Goal: Ask a question

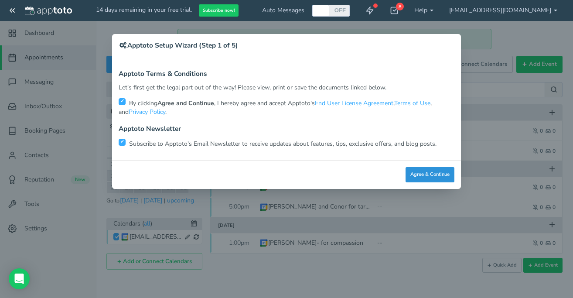
click at [425, 168] on button "Agree & Continue" at bounding box center [430, 174] width 49 height 15
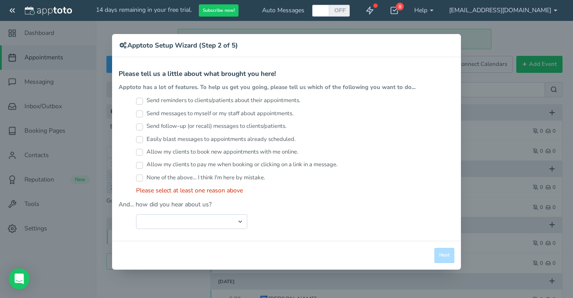
click at [287, 97] on label "Send reminders to clients/patients about their appointments." at bounding box center [218, 100] width 164 height 8
click at [143, 98] on input "Send reminders to clients/patients about their appointments." at bounding box center [139, 101] width 7 height 7
checkbox input "true"
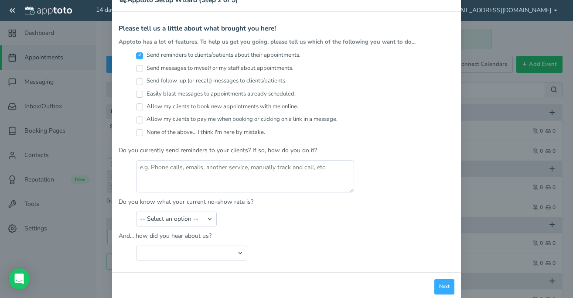
scroll to position [60, 0]
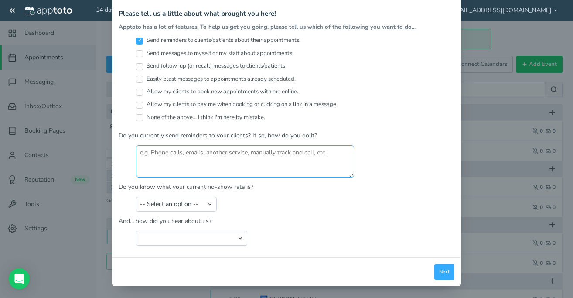
click at [316, 165] on textarea at bounding box center [245, 161] width 218 height 32
type textarea "No"
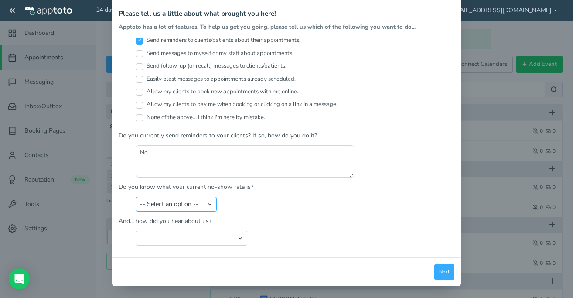
click at [199, 205] on select "-- Select an option -- Less than 5% 5-10% 10-20% 20-30% More than 30% Not sure" at bounding box center [176, 204] width 81 height 15
select select "string:10-20%"
click at [136, 197] on select "-- Select an option -- Less than 5% 5-10% 10-20% 20-30% More than 30% Not sure" at bounding box center [176, 204] width 81 height 15
click at [233, 235] on select "Search Engine (Google, Yahoo, Bing, etc.) Search Engine Advertisement Blog Post…" at bounding box center [191, 238] width 111 height 15
select select "string:Search Engine (Google, Yahoo, Bing, etc.)"
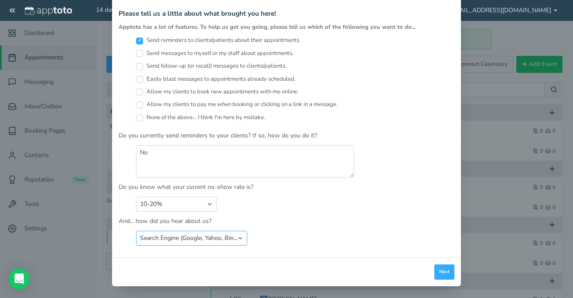
click at [136, 231] on select "Search Engine (Google, Yahoo, Bing, etc.) Search Engine Advertisement Blog Post…" at bounding box center [191, 238] width 111 height 15
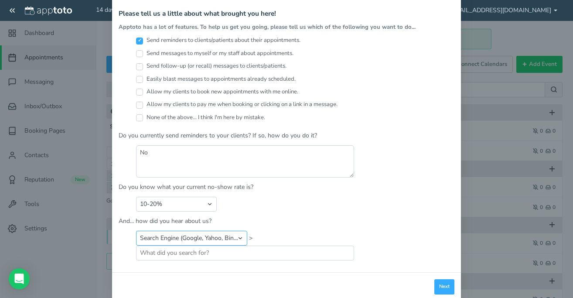
scroll to position [75, 0]
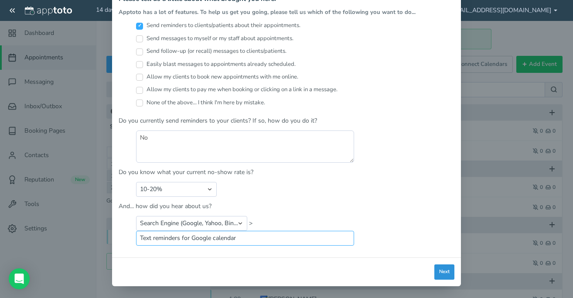
type input "Text reminders for Google calendar"
click at [444, 269] on button "Next" at bounding box center [445, 271] width 20 height 15
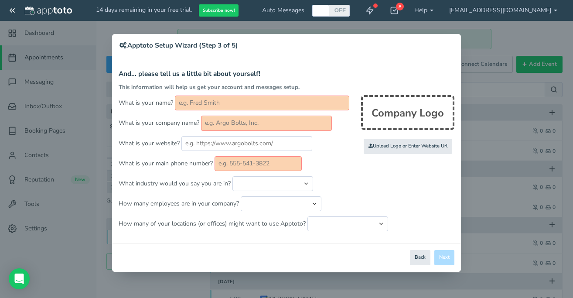
click at [269, 105] on input "text" at bounding box center [262, 103] width 175 height 15
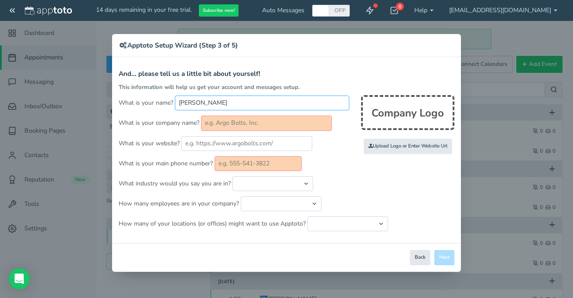
type input "Eli Roe"
click at [276, 121] on input "text" at bounding box center [266, 123] width 131 height 15
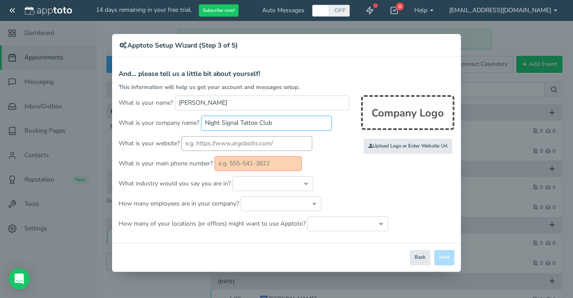
type input "Night Signal Tattoo Club"
click at [268, 146] on input "text" at bounding box center [246, 143] width 131 height 15
type input "nightsignaltattooclub.com"
click at [246, 163] on input "text" at bounding box center [258, 163] width 87 height 15
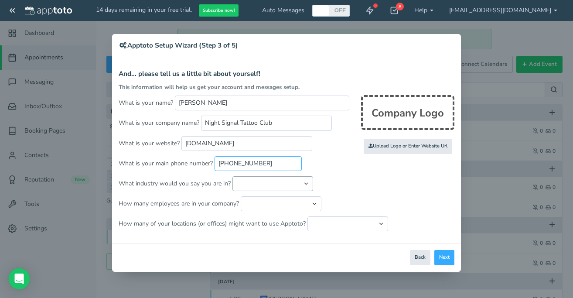
type input "765-202-2098"
click at [252, 180] on select "Automotive Cleaning Services Consulting Education - Classroom Education - Admis…" at bounding box center [273, 183] width 81 height 15
select select "string:Other"
click at [233, 176] on select "Automotive Cleaning Services Consulting Education - Classroom Education - Admis…" at bounding box center [273, 183] width 81 height 15
click at [363, 186] on input "text" at bounding box center [366, 183] width 96 height 15
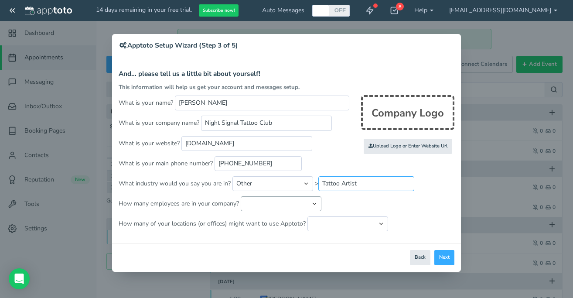
type input "Tattoo Artist"
click at [315, 200] on select "Just me 1 to 5 6 to 10 11 to 25 26 to 50 51 to 100 101 to 500 501 to 1000 More …" at bounding box center [281, 203] width 81 height 15
select select "string:1"
click at [241, 196] on select "Just me 1 to 5 6 to 10 11 to 25 26 to 50 51 to 100 101 to 500 501 to 1000 More …" at bounding box center [281, 203] width 81 height 15
click at [335, 219] on select "Just one location 2 3 4 5 6 to 10 11 to 25 26 to 50 More than 50" at bounding box center [348, 223] width 81 height 15
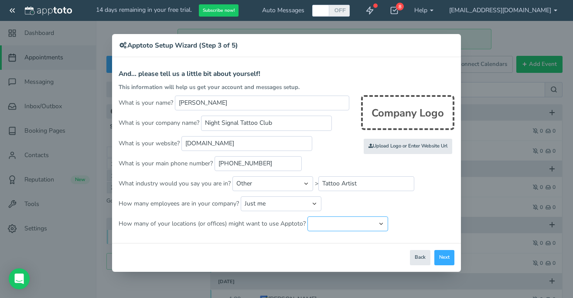
select select "string:1"
click at [308, 216] on select "Just one location 2 3 4 5 6 to 10 11 to 25 26 to 50 More than 50" at bounding box center [348, 223] width 81 height 15
click at [445, 257] on button "Next" at bounding box center [445, 257] width 20 height 15
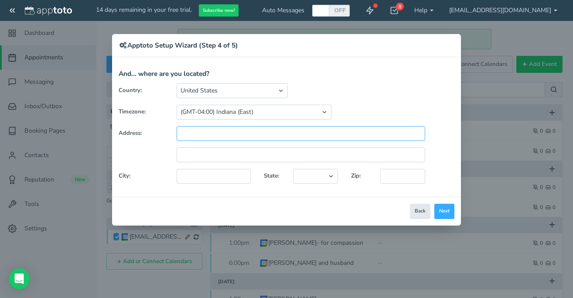
click at [356, 131] on input "text" at bounding box center [301, 133] width 249 height 15
type input "405 Sagamore Pkwy S."
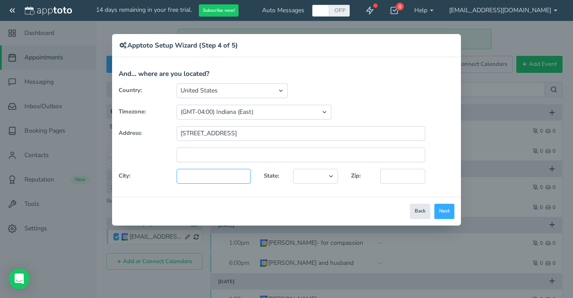
click at [243, 173] on input "text" at bounding box center [214, 176] width 74 height 15
type input "Lafayette"
click at [312, 171] on select "Alaska Alabama Arkansas Arizona California Colorado Connecticut District of Col…" at bounding box center [315, 176] width 45 height 15
select select "string:IN"
click at [293, 169] on select "Alaska Alabama Arkansas Arizona California Colorado Connecticut District of Col…" at bounding box center [315, 176] width 45 height 15
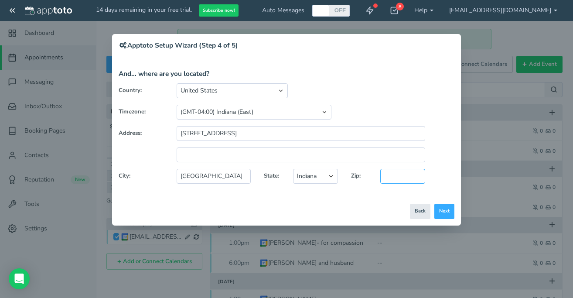
click at [404, 172] on input "text" at bounding box center [402, 176] width 45 height 15
type input "47905"
click at [444, 207] on button "Next" at bounding box center [445, 211] width 20 height 15
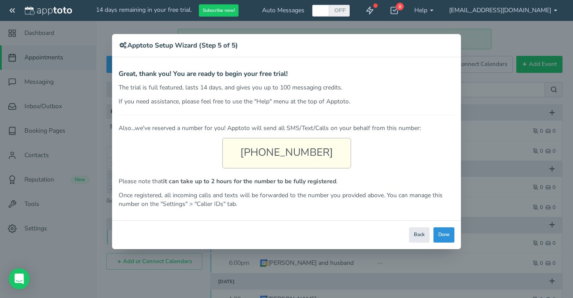
click at [442, 232] on button "Done" at bounding box center [444, 234] width 21 height 15
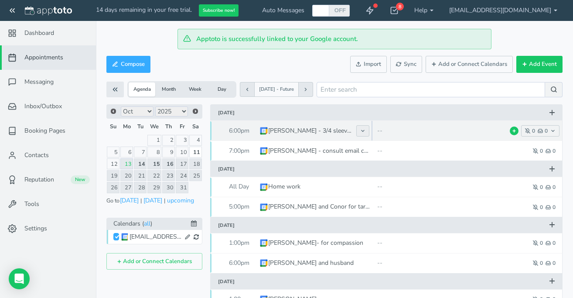
click at [366, 132] on button at bounding box center [362, 130] width 13 height 11
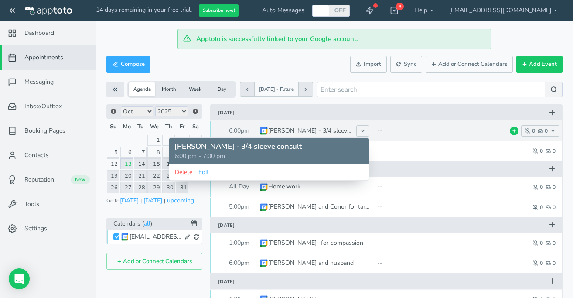
click at [441, 135] on p "--" at bounding box center [410, 131] width 66 height 9
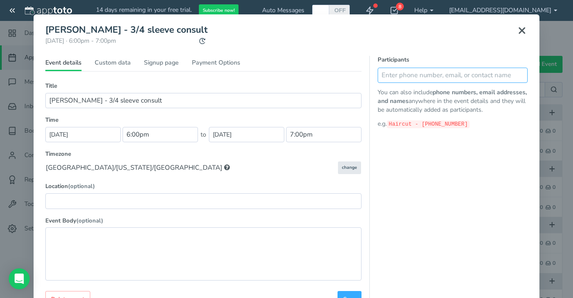
scroll to position [15, 0]
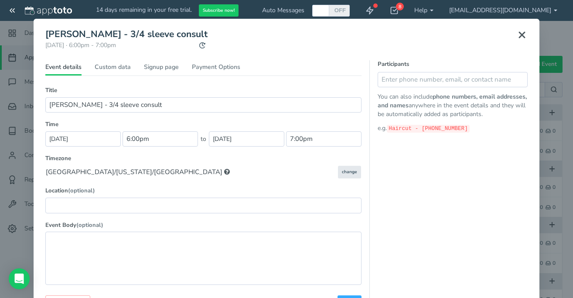
click at [524, 34] on icon at bounding box center [522, 35] width 10 height 10
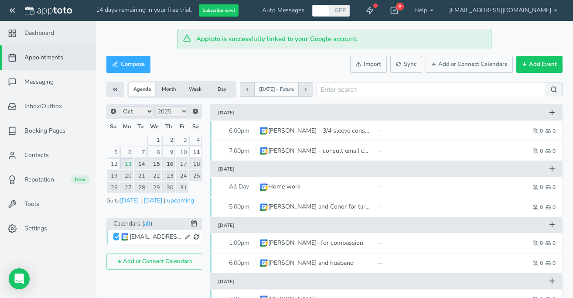
click at [38, 36] on span "Dashboard" at bounding box center [39, 33] width 30 height 9
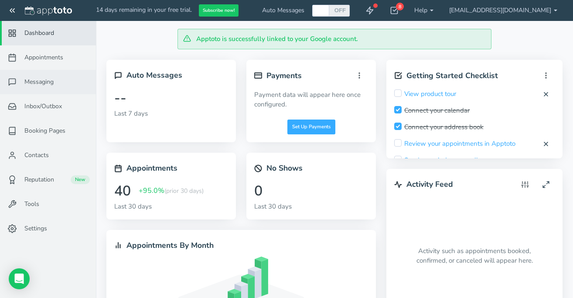
click at [47, 86] on link "Messaging" at bounding box center [48, 82] width 96 height 24
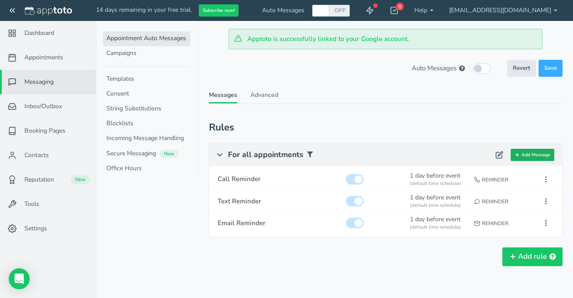
click at [548, 154] on button "Add Message" at bounding box center [533, 155] width 44 height 13
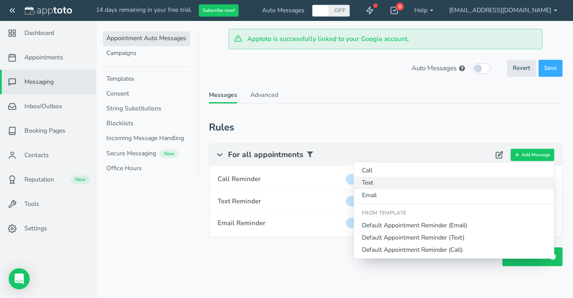
click at [500, 180] on button "Text" at bounding box center [454, 183] width 200 height 12
type input "Text Reminder"
checkbox input "true"
select select "number:1"
select select "string:default"
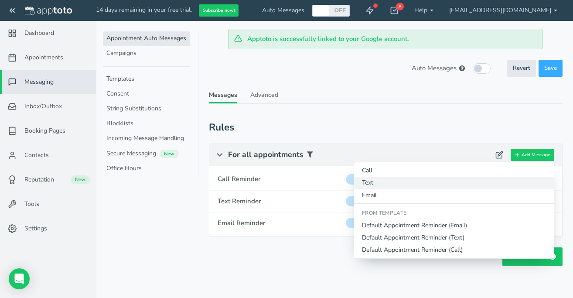
select select "string:1"
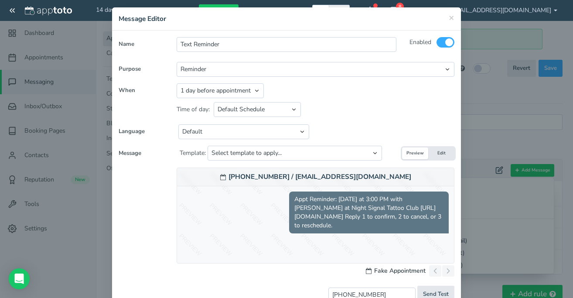
scroll to position [27, 0]
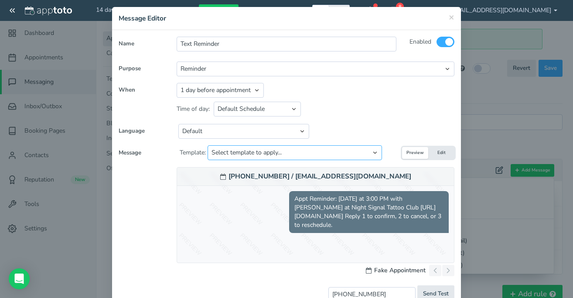
click at [378, 147] on select "Select template to apply... Default Reminder Default Reminder (just company nam…" at bounding box center [295, 152] width 175 height 15
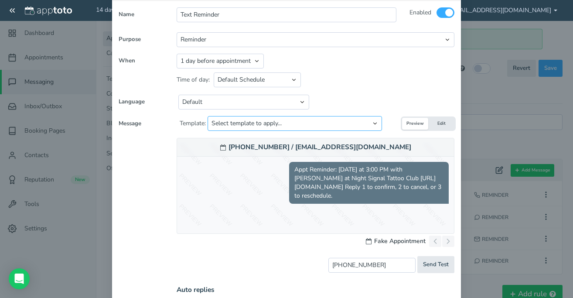
scroll to position [57, 0]
click at [373, 117] on select "Select template to apply... Default Reminder Default Reminder (just company nam…" at bounding box center [295, 123] width 175 height 15
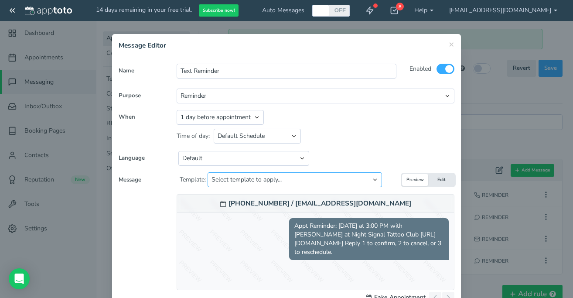
scroll to position [0, 0]
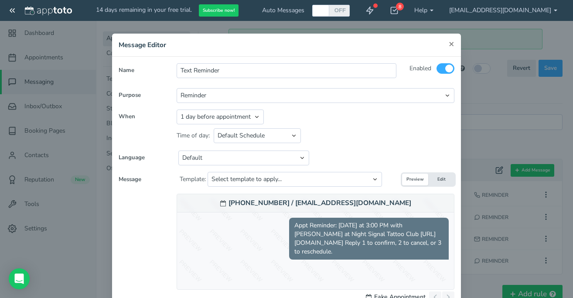
click at [454, 42] on span "×" at bounding box center [452, 44] width 6 height 12
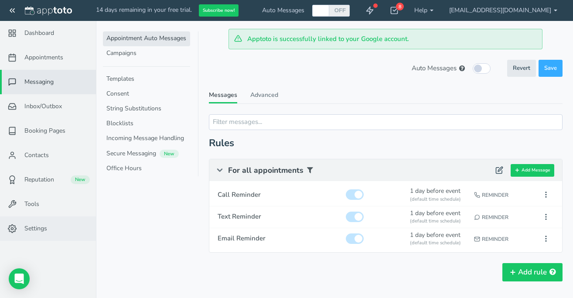
click at [46, 228] on span "Settings" at bounding box center [35, 228] width 23 height 9
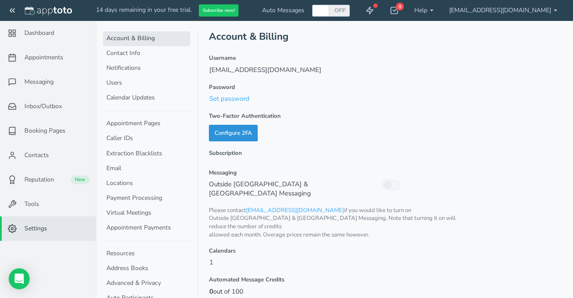
scroll to position [6, 0]
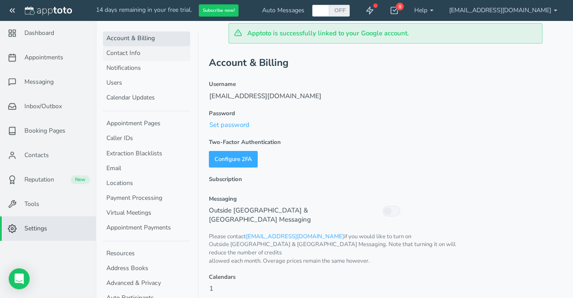
click at [148, 54] on link "Contact Info" at bounding box center [146, 53] width 87 height 15
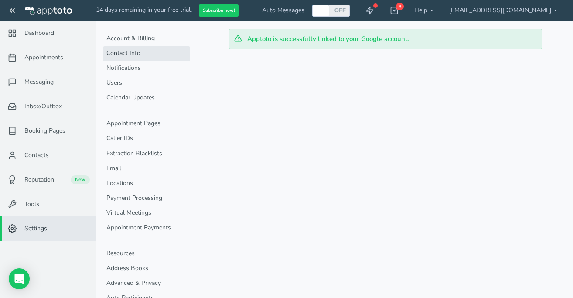
select select "720"
select select "1200"
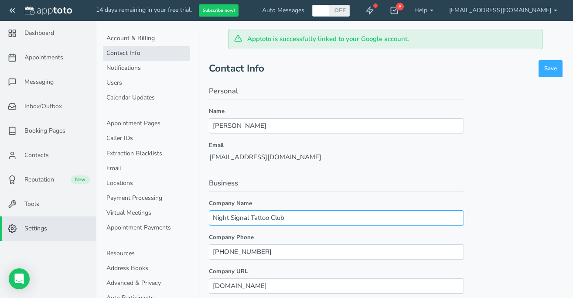
click at [277, 218] on input "Night Signal Tattoo Club" at bounding box center [336, 217] width 255 height 15
type input "Night Signal Tattoo Lounge"
click at [55, 56] on span "Appointments" at bounding box center [43, 57] width 39 height 9
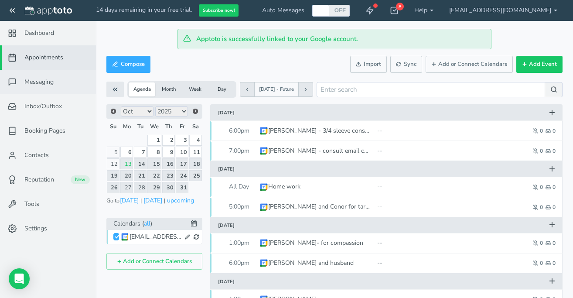
click at [55, 86] on link "Messaging" at bounding box center [48, 82] width 96 height 24
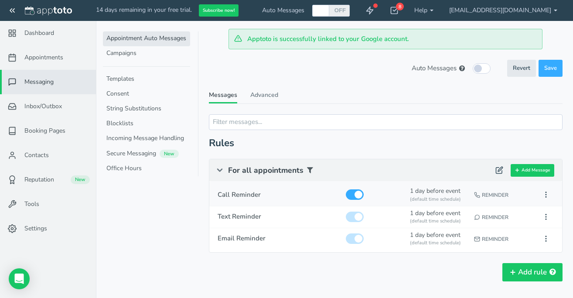
click at [524, 192] on div "Reminder" at bounding box center [503, 193] width 62 height 18
type input "Call Reminder"
select select "string:man"
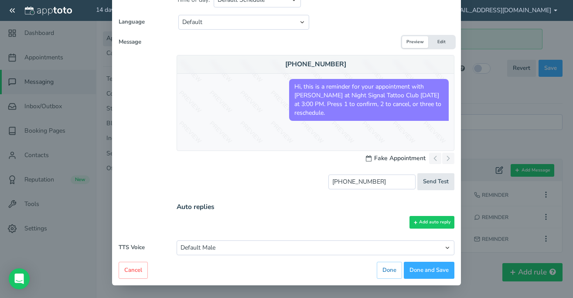
scroll to position [137, 0]
click at [434, 225] on button "Add auto reply" at bounding box center [432, 222] width 45 height 13
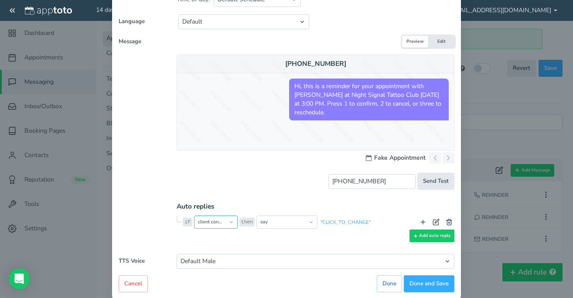
click at [232, 223] on select "client confirms client cancels client requests reschedule client dials digit is…" at bounding box center [216, 222] width 44 height 13
click at [194, 216] on select "client confirms client cancels client requests reschedule client dials digit is…" at bounding box center [216, 222] width 44 height 13
click at [313, 227] on select "prompt say repeat opt into reminders opt out of reminders opt into marketing me…" at bounding box center [287, 222] width 61 height 13
select select "string:mark_as_confirmed"
click at [257, 216] on select "prompt say repeat opt into reminders opt out of reminders opt into marketing me…" at bounding box center [287, 222] width 61 height 13
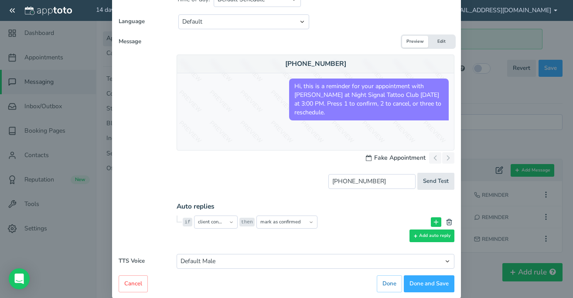
click at [435, 224] on icon at bounding box center [436, 222] width 7 height 7
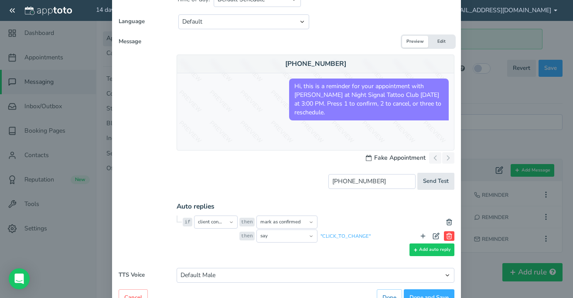
click at [453, 238] on button at bounding box center [449, 236] width 10 height 10
click at [452, 236] on icon at bounding box center [449, 236] width 7 height 7
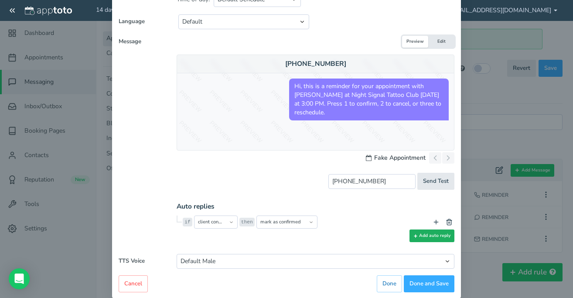
click at [414, 239] on button "Add auto reply" at bounding box center [432, 235] width 45 height 13
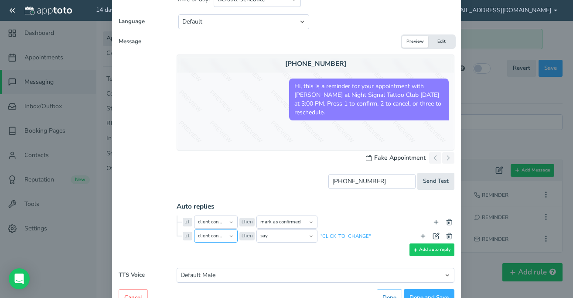
click at [226, 235] on select "client confirms client cancels client requests reschedule client dials digit is…" at bounding box center [216, 235] width 44 height 13
select select "string:not_coming"
click at [194, 229] on select "client confirms client cancels client requests reschedule client dials digit is…" at bounding box center [216, 235] width 44 height 13
click at [287, 236] on select "prompt say repeat opt into reminders opt out of reminders opt into marketing me…" at bounding box center [287, 235] width 61 height 13
select select "string:mark_as_reschedule_needed"
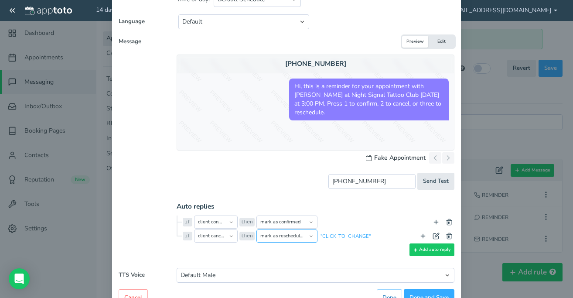
click at [257, 229] on select "prompt say repeat opt into reminders opt out of reminders opt into marketing me…" at bounding box center [287, 235] width 61 height 13
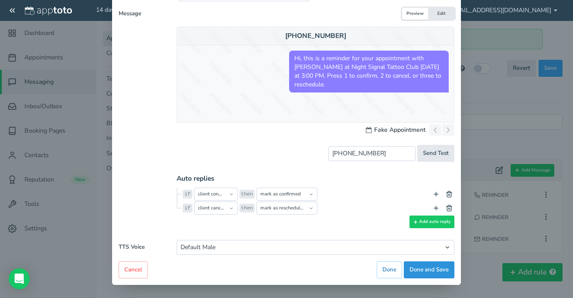
click at [442, 273] on button "Done and Save" at bounding box center [429, 269] width 51 height 17
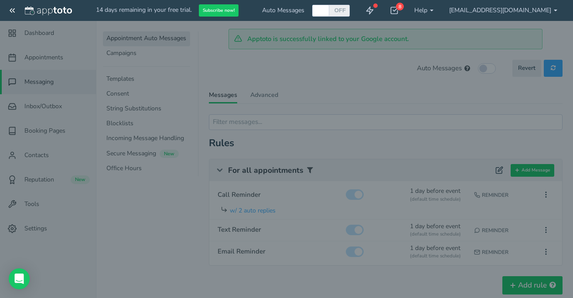
scroll to position [0, 0]
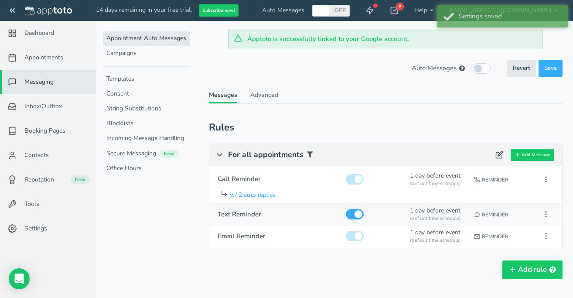
click at [491, 212] on div "Reminder" at bounding box center [503, 214] width 62 height 16
type input "Text Reminder"
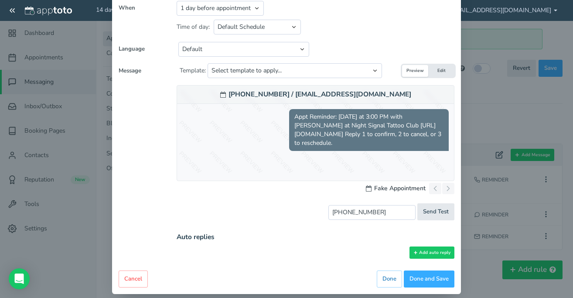
scroll to position [118, 0]
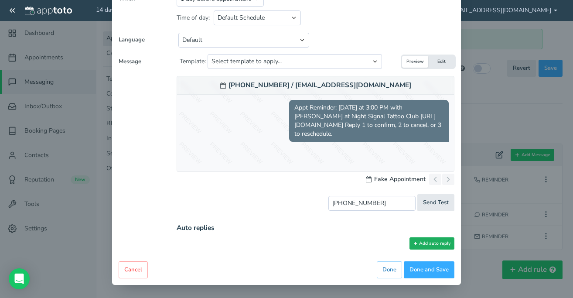
click at [425, 243] on button "Add auto reply" at bounding box center [432, 243] width 45 height 13
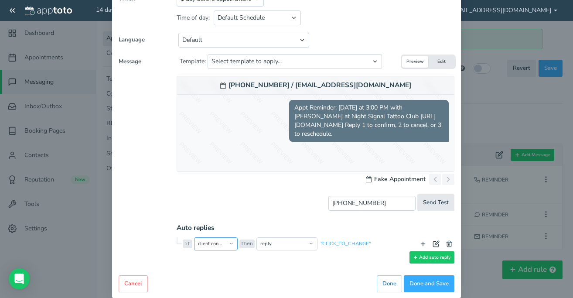
click at [233, 246] on select "client confirms client cancels client requests reschedule reply is reply includ…" at bounding box center [216, 243] width 44 height 13
click at [314, 246] on select "reply opt into reminders opt out of reminders opt into marketing messages opt o…" at bounding box center [287, 243] width 61 height 13
select select "string:mark_as_confirmed"
click at [257, 237] on select "reply opt into reminders opt out of reminders opt into marketing messages opt o…" at bounding box center [287, 243] width 61 height 13
click at [434, 260] on button "Add auto reply" at bounding box center [432, 257] width 45 height 13
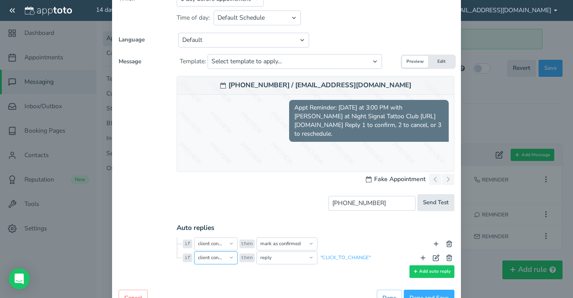
click at [229, 260] on select "client confirms client cancels client requests reschedule reply is reply includ…" at bounding box center [216, 257] width 44 height 13
select select "string:not_coming"
click at [194, 251] on select "client confirms client cancels client requests reschedule reply is reply includ…" at bounding box center [216, 257] width 44 height 13
click at [279, 257] on select "reply opt into reminders opt out of reminders opt into marketing messages opt o…" at bounding box center [287, 257] width 61 height 13
select select "string:mark_as_reschedule_needed"
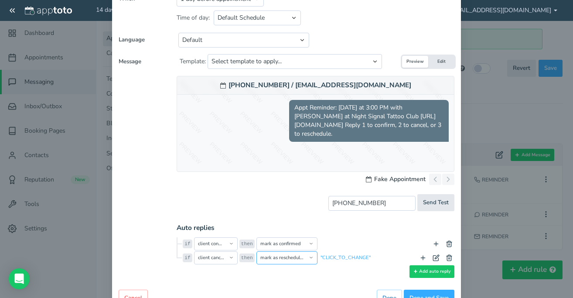
click at [257, 251] on select "reply opt into reminders opt out of reminders opt into marketing messages opt o…" at bounding box center [287, 257] width 61 height 13
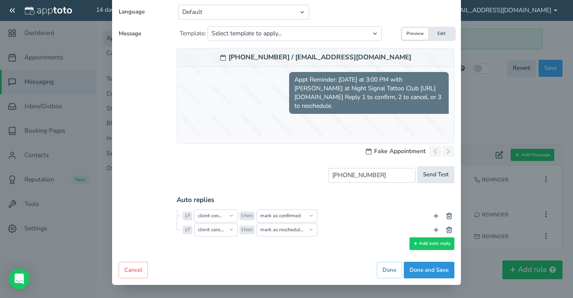
click at [430, 274] on button "Done and Save" at bounding box center [429, 270] width 51 height 17
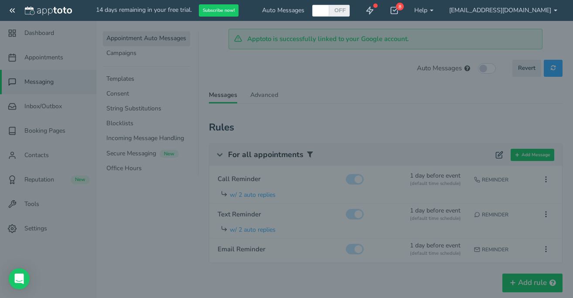
scroll to position [0, 0]
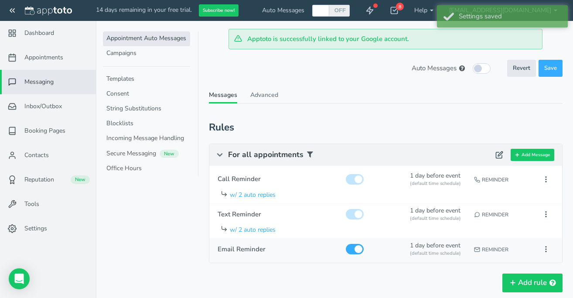
click at [431, 252] on div "(default time schedule)" at bounding box center [438, 253] width 56 height 7
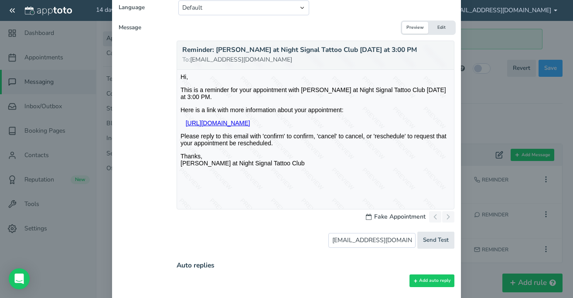
scroll to position [188, 0]
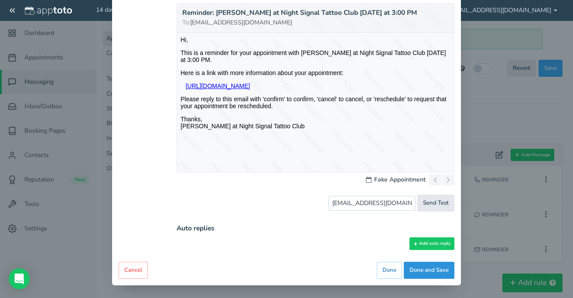
click at [435, 268] on button "Done and Save" at bounding box center [429, 270] width 51 height 17
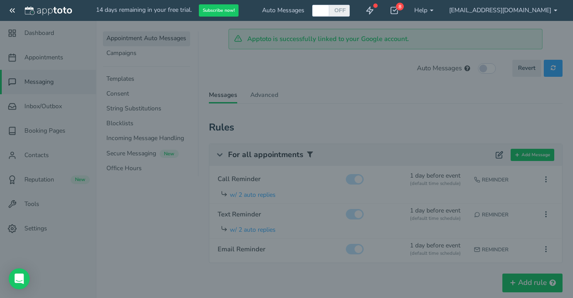
scroll to position [113, 0]
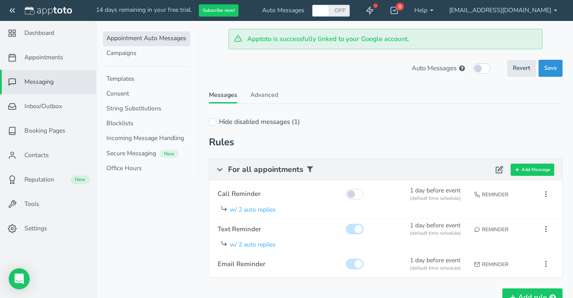
click at [553, 66] on span "Save" at bounding box center [550, 68] width 13 height 8
click at [75, 104] on link "Inbox/Outbox 0" at bounding box center [48, 106] width 96 height 24
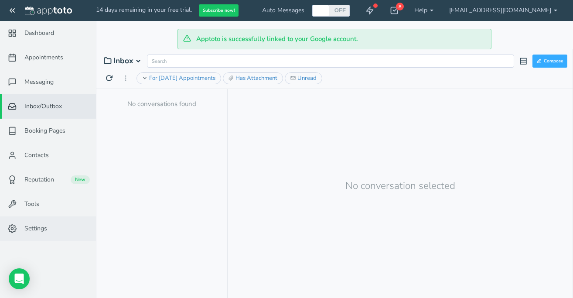
click at [48, 227] on link "Settings" at bounding box center [48, 228] width 96 height 24
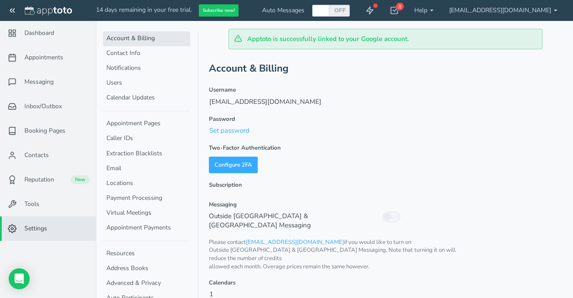
scroll to position [60, 0]
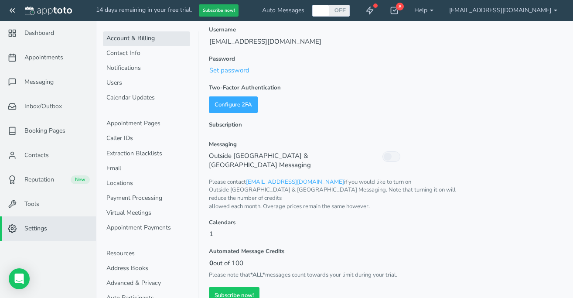
click at [218, 11] on button "Subscribe now!" at bounding box center [219, 10] width 40 height 13
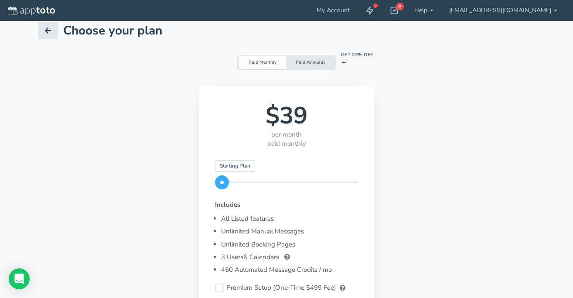
scroll to position [8, 0]
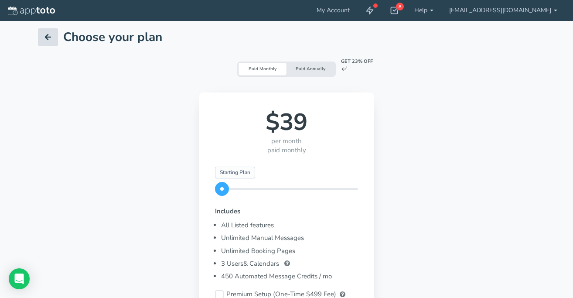
click at [48, 40] on icon at bounding box center [48, 37] width 9 height 9
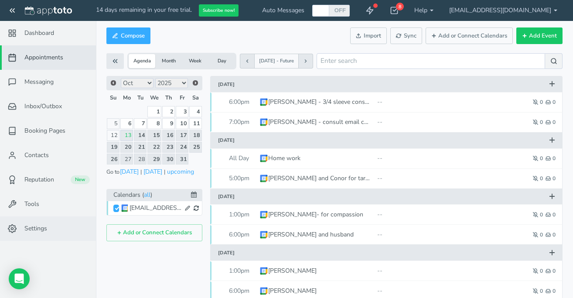
click at [55, 232] on link "Settings" at bounding box center [48, 228] width 96 height 24
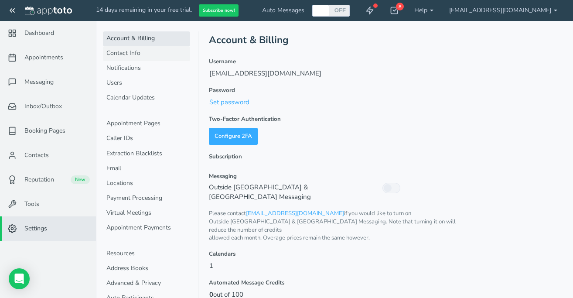
click at [144, 48] on link "Contact Info" at bounding box center [146, 53] width 87 height 15
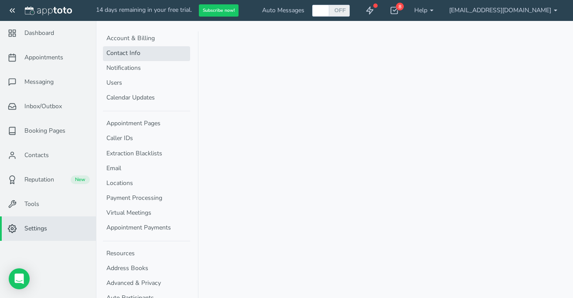
select select "720"
select select "1200"
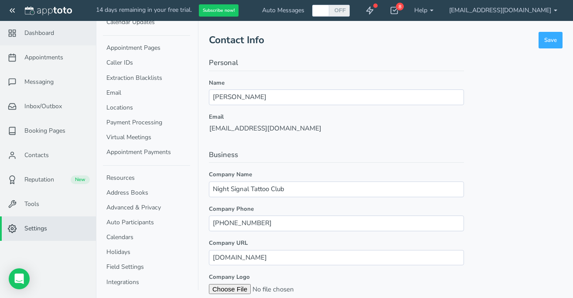
click at [47, 36] on span "Dashboard" at bounding box center [39, 33] width 30 height 9
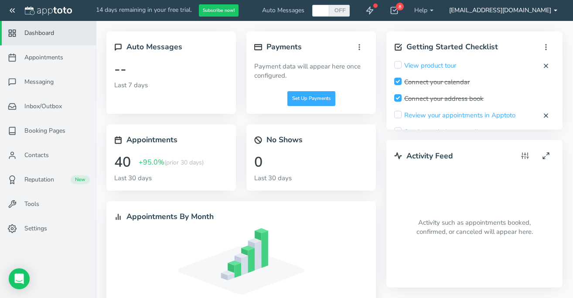
click at [519, 10] on link "[EMAIL_ADDRESS][DOMAIN_NAME]" at bounding box center [503, 10] width 124 height 21
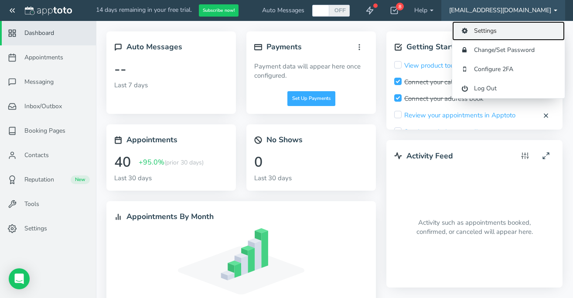
click at [500, 29] on link "Settings" at bounding box center [508, 30] width 113 height 19
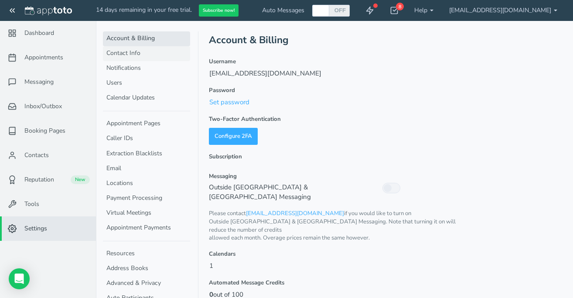
click at [129, 54] on link "Contact Info" at bounding box center [146, 53] width 87 height 15
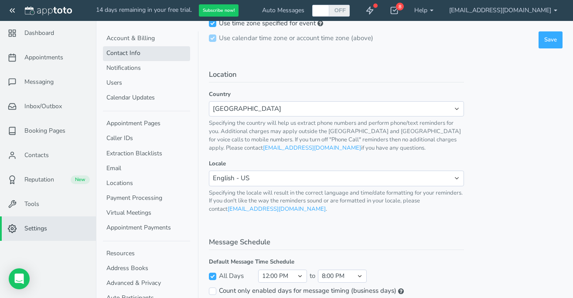
scroll to position [408, 0]
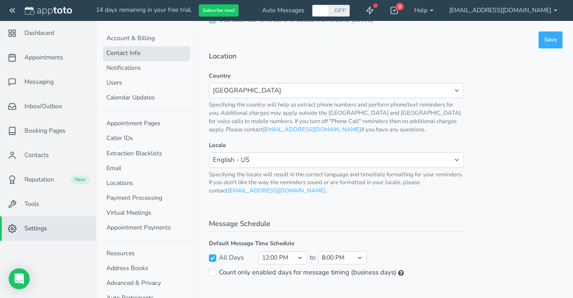
click at [15, 8] on icon at bounding box center [12, 10] width 9 height 9
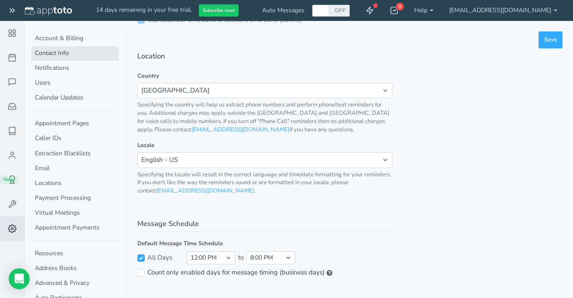
click at [17, 10] on button at bounding box center [12, 10] width 25 height 21
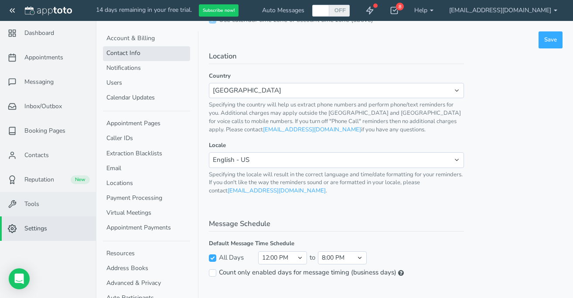
click at [49, 198] on link "Tools" at bounding box center [48, 204] width 96 height 24
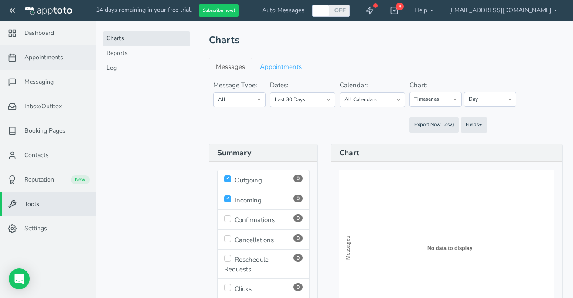
click at [31, 58] on span "Appointments" at bounding box center [43, 57] width 39 height 9
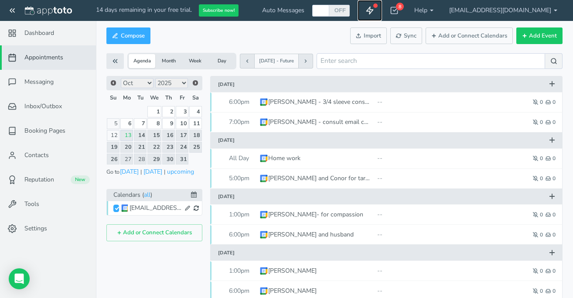
click at [374, 10] on icon at bounding box center [370, 10] width 9 height 9
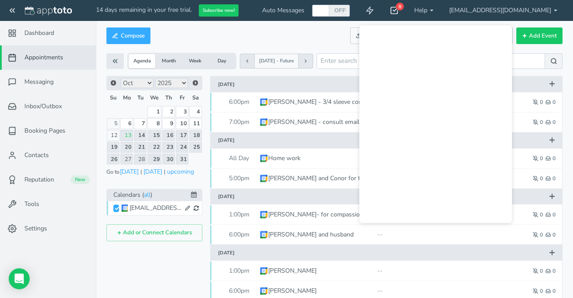
click at [398, 11] on use at bounding box center [394, 10] width 7 height 7
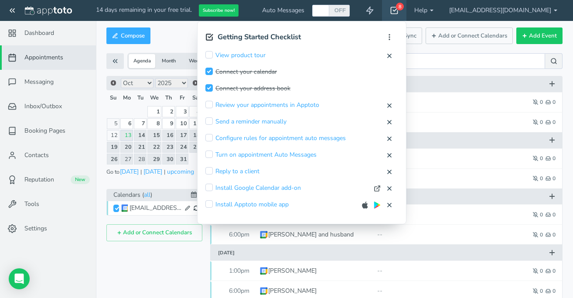
click at [399, 8] on div "8" at bounding box center [400, 7] width 8 height 8
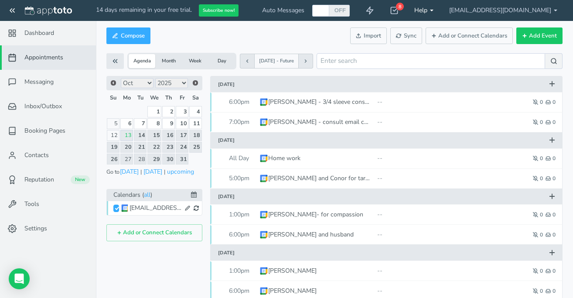
click at [433, 9] on link "Help" at bounding box center [424, 10] width 35 height 21
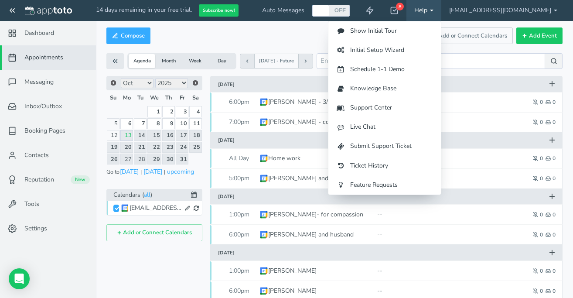
click at [156, 7] on span "14 days remaining in your free trial." at bounding box center [144, 10] width 96 height 8
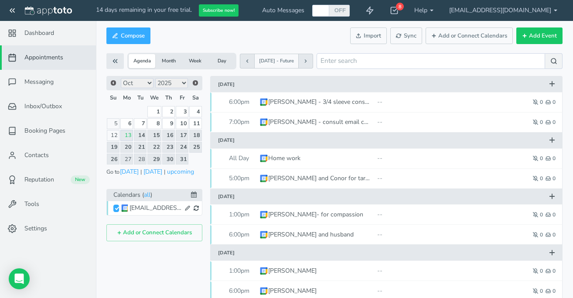
click at [89, 12] on div at bounding box center [48, 10] width 96 height 21
click at [552, 7] on link "[EMAIL_ADDRESS][DOMAIN_NAME]" at bounding box center [503, 10] width 124 height 21
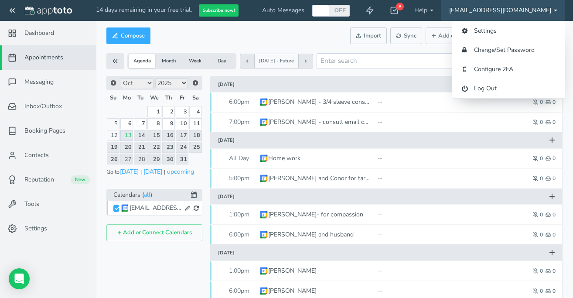
click at [281, 39] on div "Compose Actions Enable Auto Messages Disable Auto Messages Mark as Paid Externa…" at bounding box center [334, 35] width 456 height 21
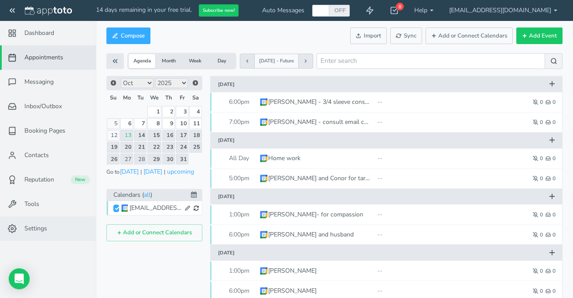
click at [44, 230] on span "Settings" at bounding box center [35, 228] width 23 height 9
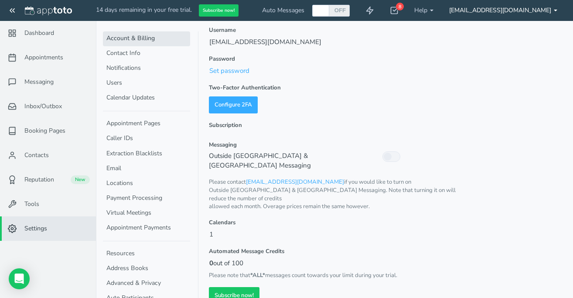
click at [489, 15] on link "[EMAIL_ADDRESS][DOMAIN_NAME]" at bounding box center [503, 10] width 124 height 21
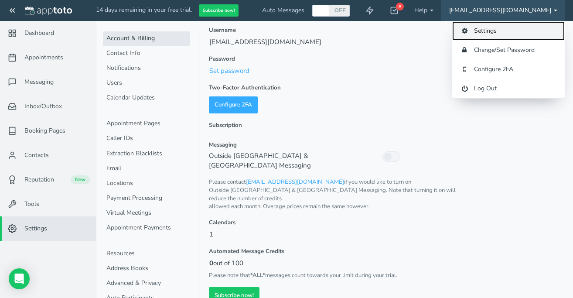
click at [478, 35] on link "Settings" at bounding box center [508, 30] width 113 height 19
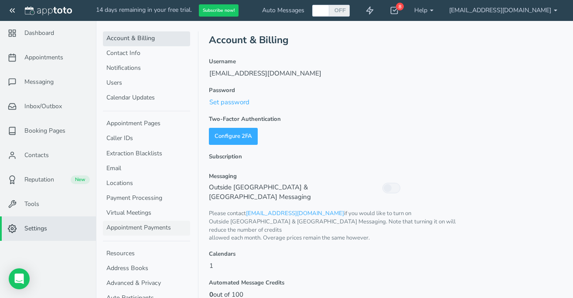
scroll to position [6, 0]
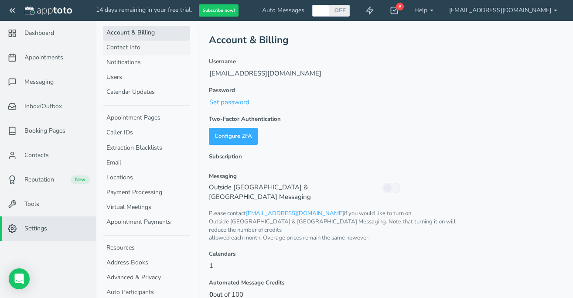
click at [143, 51] on link "Contact Info" at bounding box center [146, 48] width 87 height 15
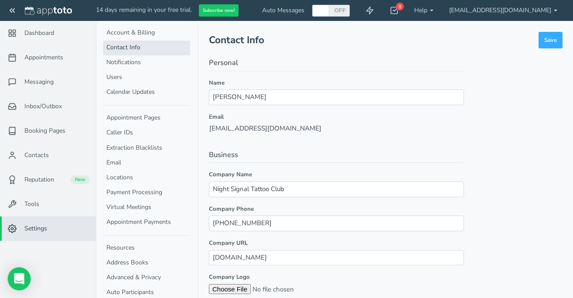
click at [13, 282] on div "Open Intercom Messenger" at bounding box center [19, 278] width 23 height 23
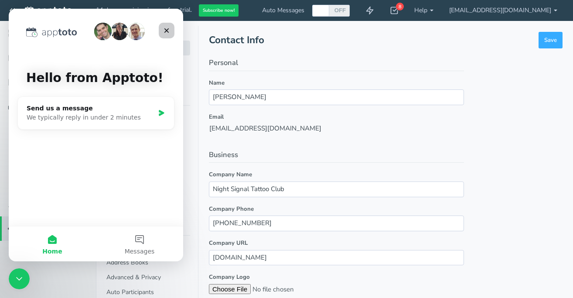
click at [169, 29] on icon "Close" at bounding box center [166, 30] width 7 height 7
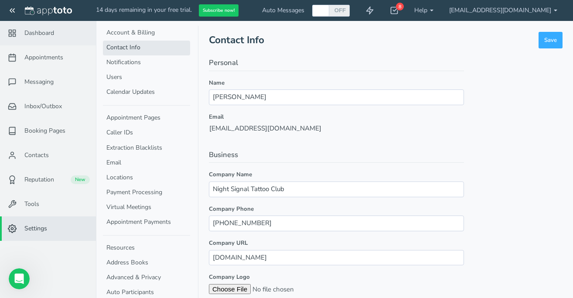
click at [44, 33] on span "Dashboard" at bounding box center [39, 33] width 30 height 9
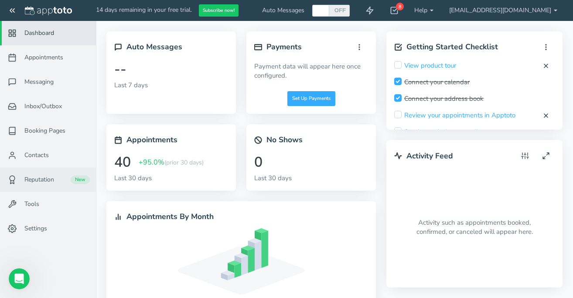
click at [60, 186] on link "Reputation New" at bounding box center [48, 180] width 96 height 24
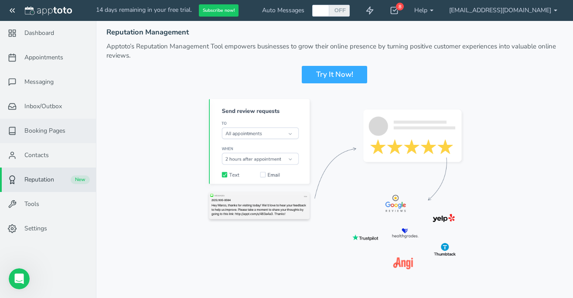
click at [51, 127] on span "Booking Pages" at bounding box center [44, 131] width 41 height 9
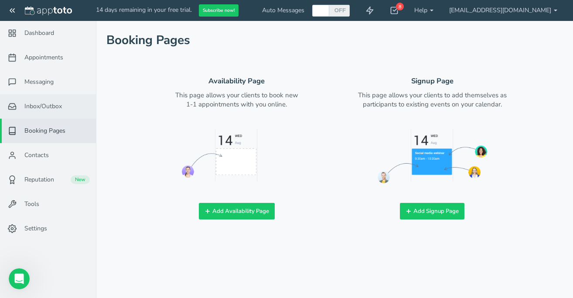
click at [41, 97] on link "Inbox/Outbox 0" at bounding box center [48, 106] width 96 height 24
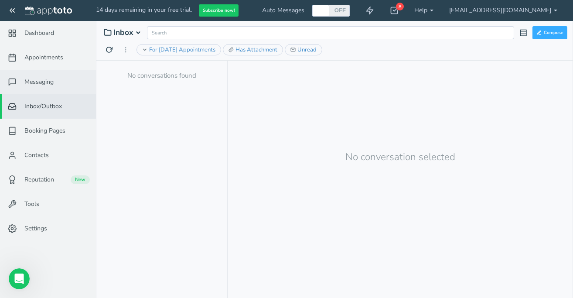
click at [41, 89] on link "Messaging" at bounding box center [48, 82] width 96 height 24
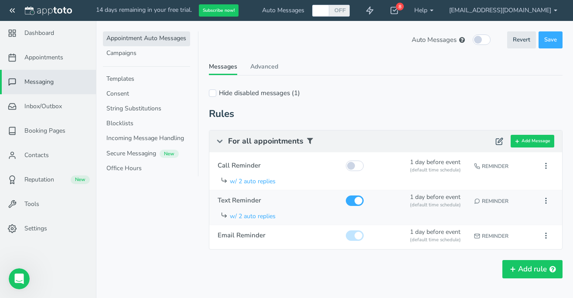
click at [361, 207] on div at bounding box center [374, 201] width 62 height 16
click at [357, 240] on input "checkbox" at bounding box center [355, 235] width 18 height 10
checkbox input "false"
click at [356, 203] on input "checkbox" at bounding box center [355, 200] width 18 height 10
checkbox input "false"
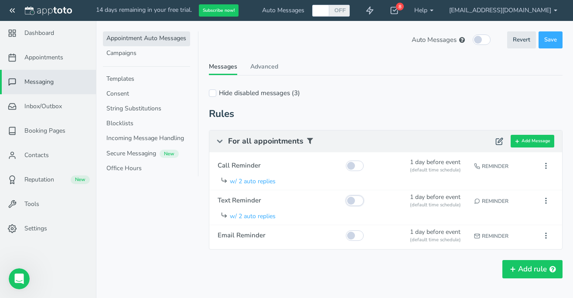
scroll to position [21, 0]
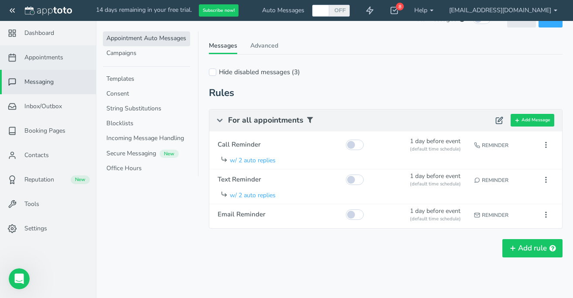
click at [49, 65] on link "Appointments" at bounding box center [48, 57] width 96 height 24
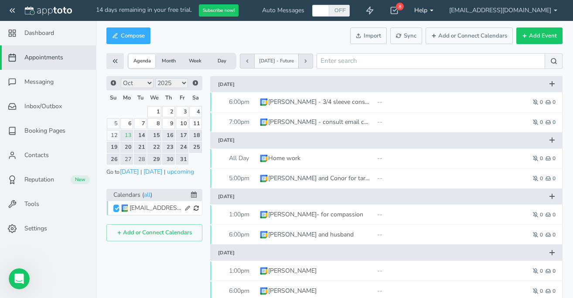
click at [434, 10] on b at bounding box center [431, 11] width 3 height 2
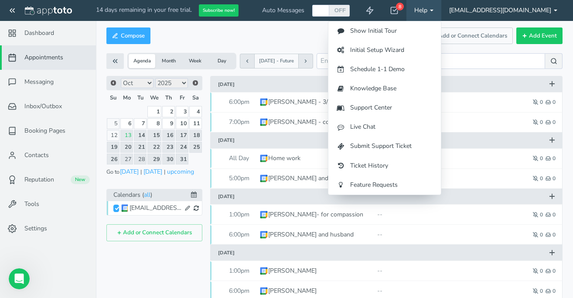
click at [487, 10] on link "[EMAIL_ADDRESS][DOMAIN_NAME]" at bounding box center [503, 10] width 124 height 21
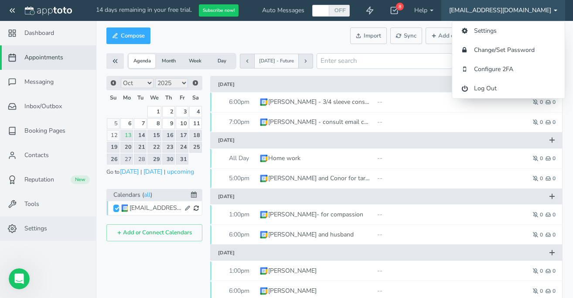
click at [24, 231] on feather-icon at bounding box center [13, 228] width 23 height 9
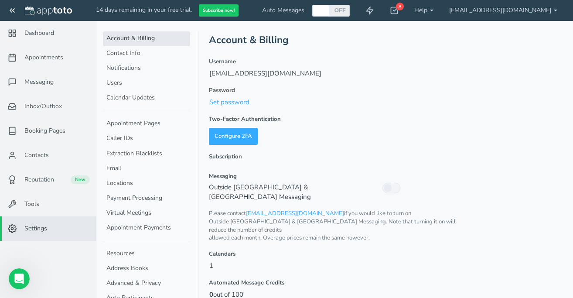
scroll to position [31, 0]
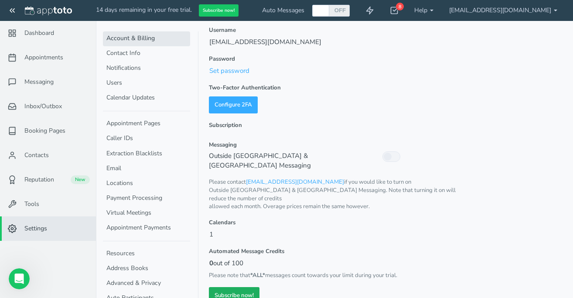
click at [246, 287] on link "Subscribe now!" at bounding box center [234, 295] width 51 height 17
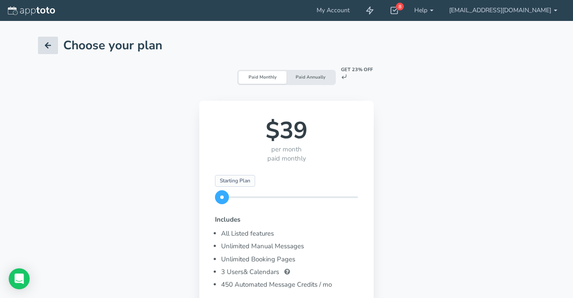
click at [51, 43] on icon at bounding box center [48, 45] width 9 height 9
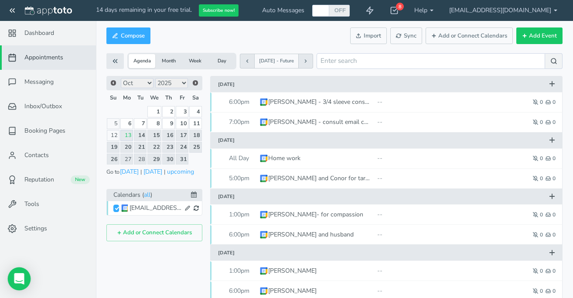
click at [14, 277] on icon "Open Intercom Messenger" at bounding box center [19, 278] width 11 height 11
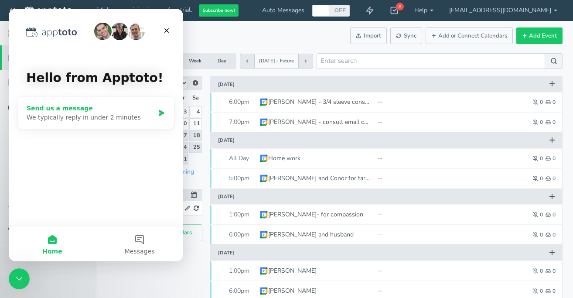
click at [147, 105] on div "Send us a message" at bounding box center [91, 108] width 128 height 9
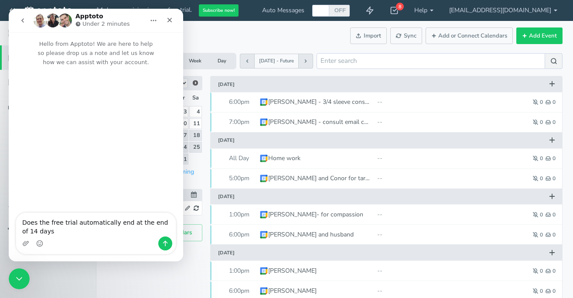
type textarea "Does the free trial automatically end at the end of 14 days?"
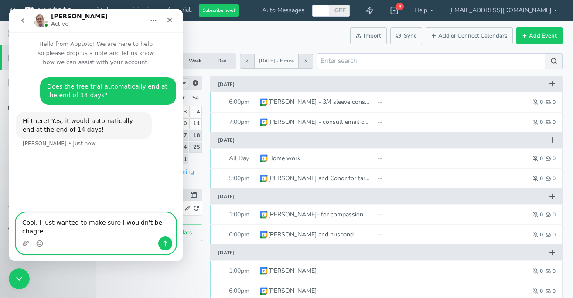
type textarea "Cool. I just wanted to make sure I wouldn't be chagred"
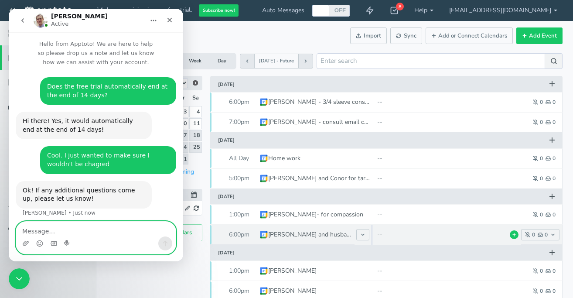
scroll to position [5, 0]
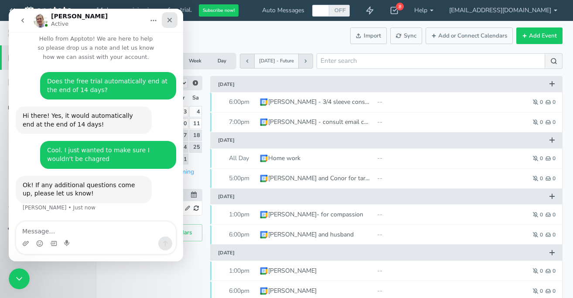
click at [171, 20] on icon "Close" at bounding box center [169, 20] width 7 height 7
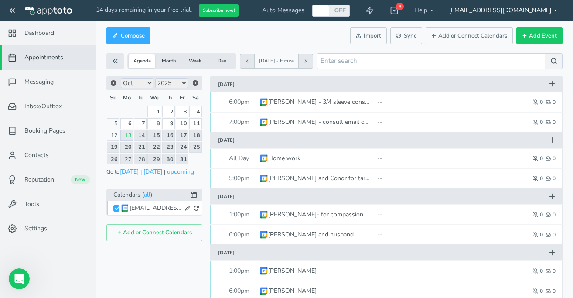
scroll to position [0, 0]
